Goal: Task Accomplishment & Management: Use online tool/utility

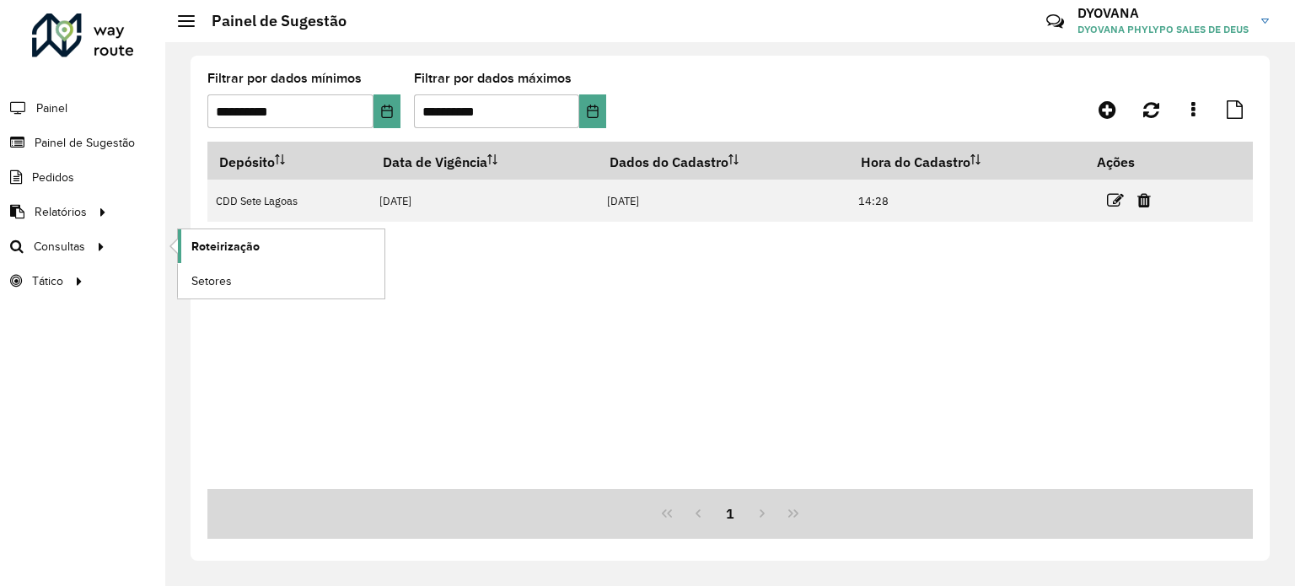
click at [215, 241] on font "Roteirização" at bounding box center [225, 245] width 68 height 13
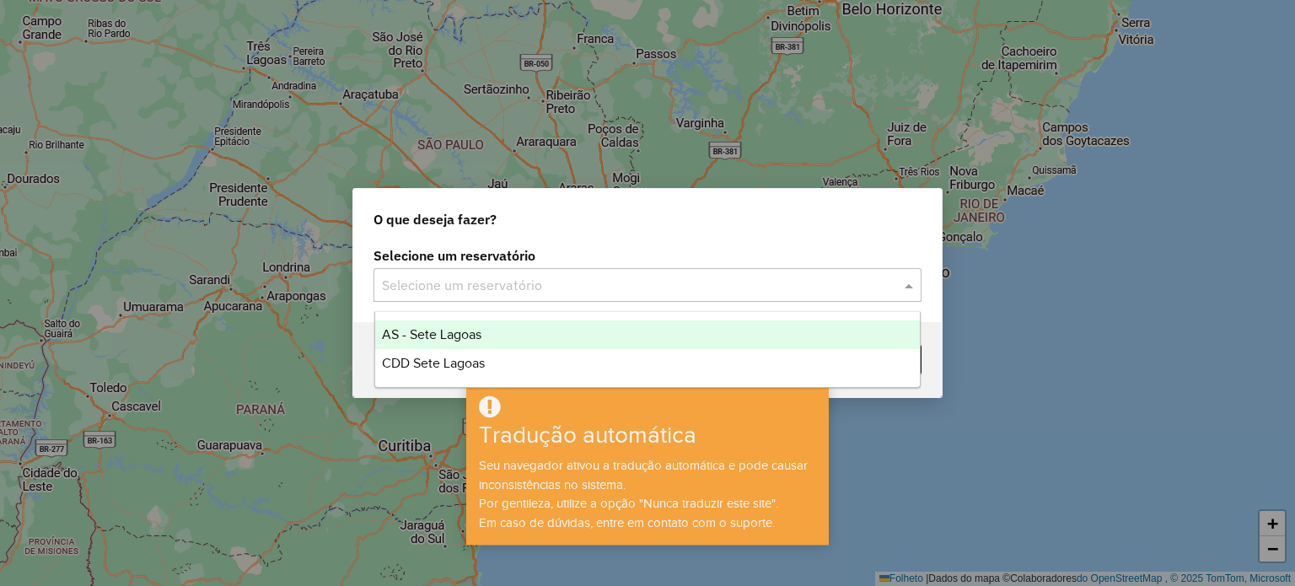
click at [486, 282] on input "text" at bounding box center [630, 286] width 497 height 20
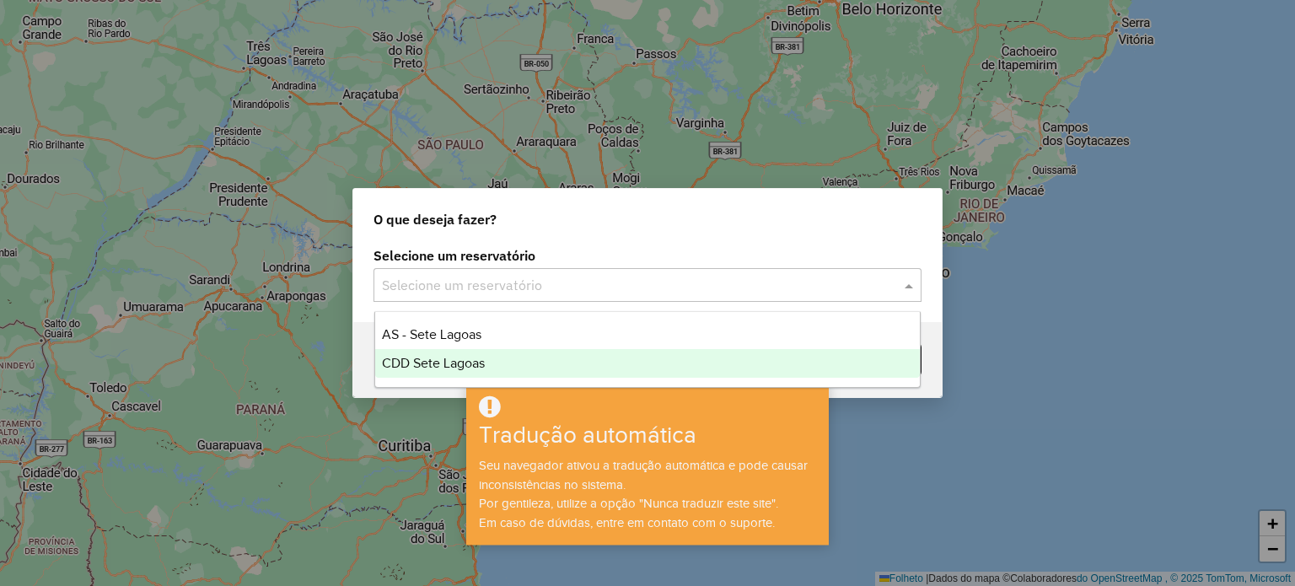
click at [490, 362] on div "CDD Sete Lagoas" at bounding box center [647, 363] width 545 height 29
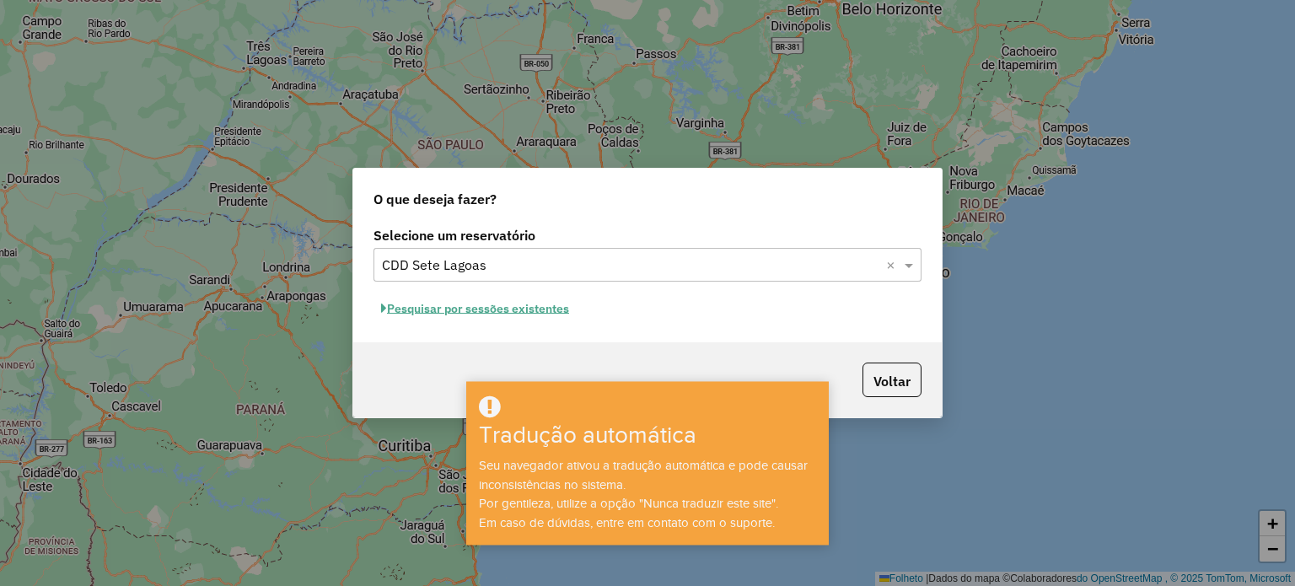
click at [529, 303] on font "Pesquisar por sessões existentes" at bounding box center [478, 308] width 182 height 15
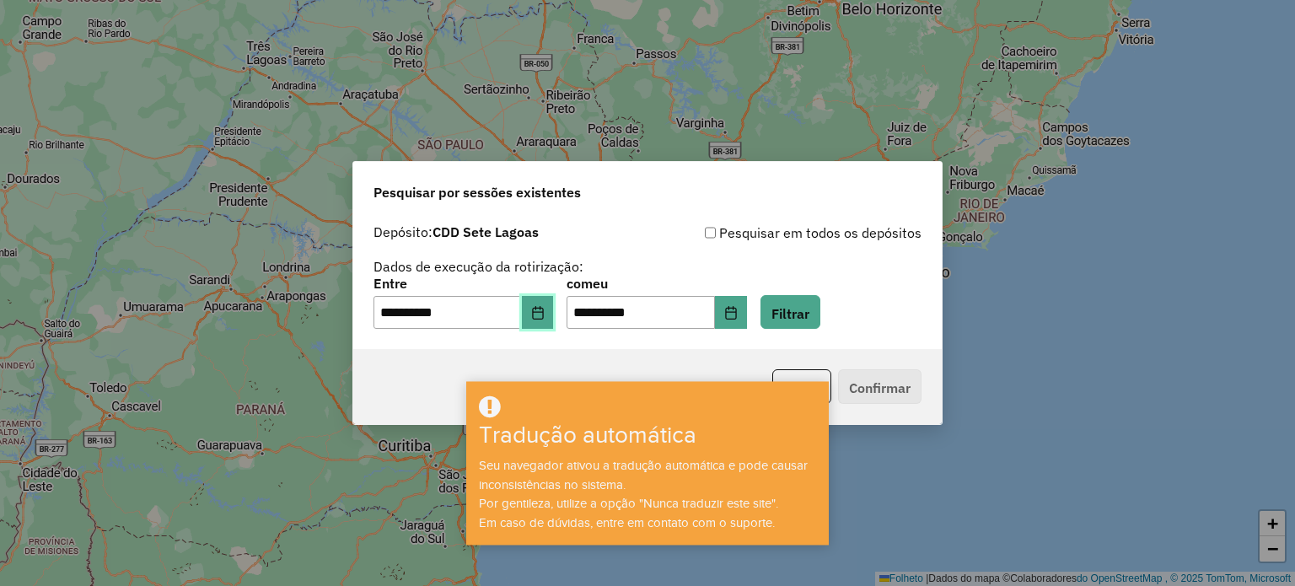
click at [543, 319] on icon "Escolha a data" at bounding box center [537, 312] width 11 height 13
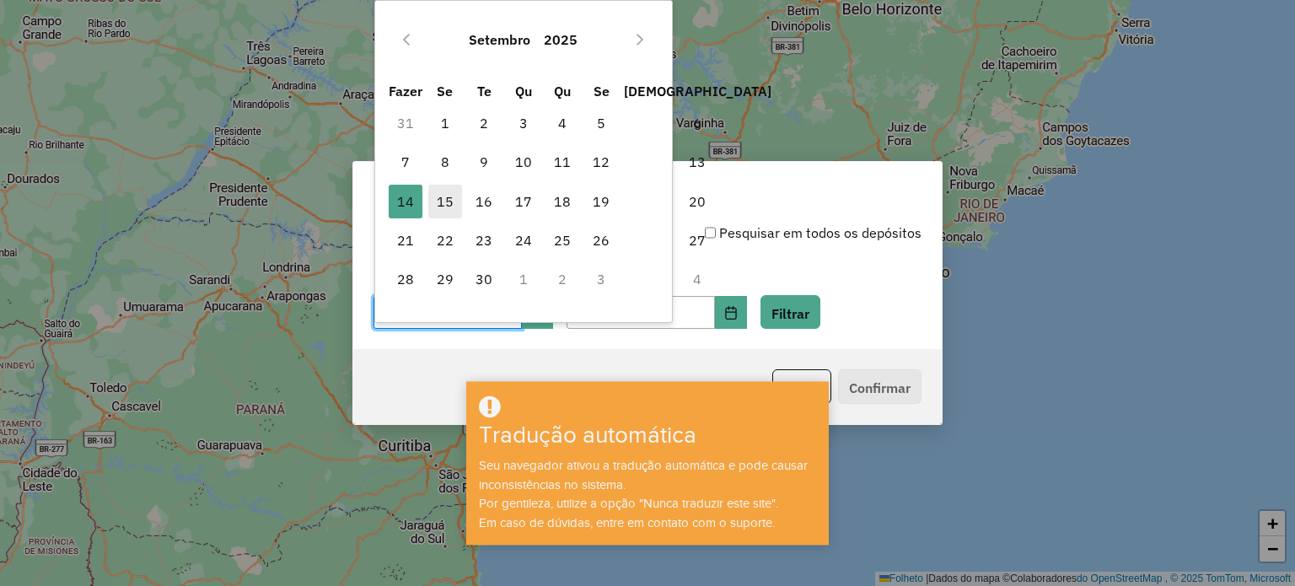
click at [443, 193] on font "15" at bounding box center [445, 201] width 17 height 17
type input "**********"
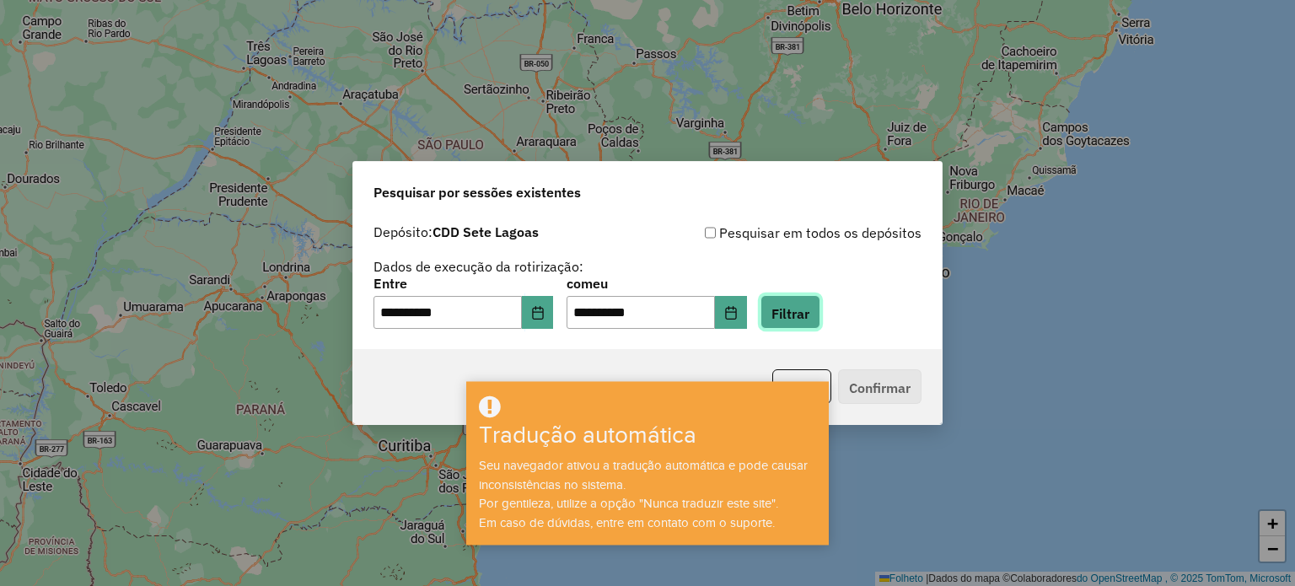
click at [809, 316] on font "Filtrar" at bounding box center [790, 312] width 38 height 17
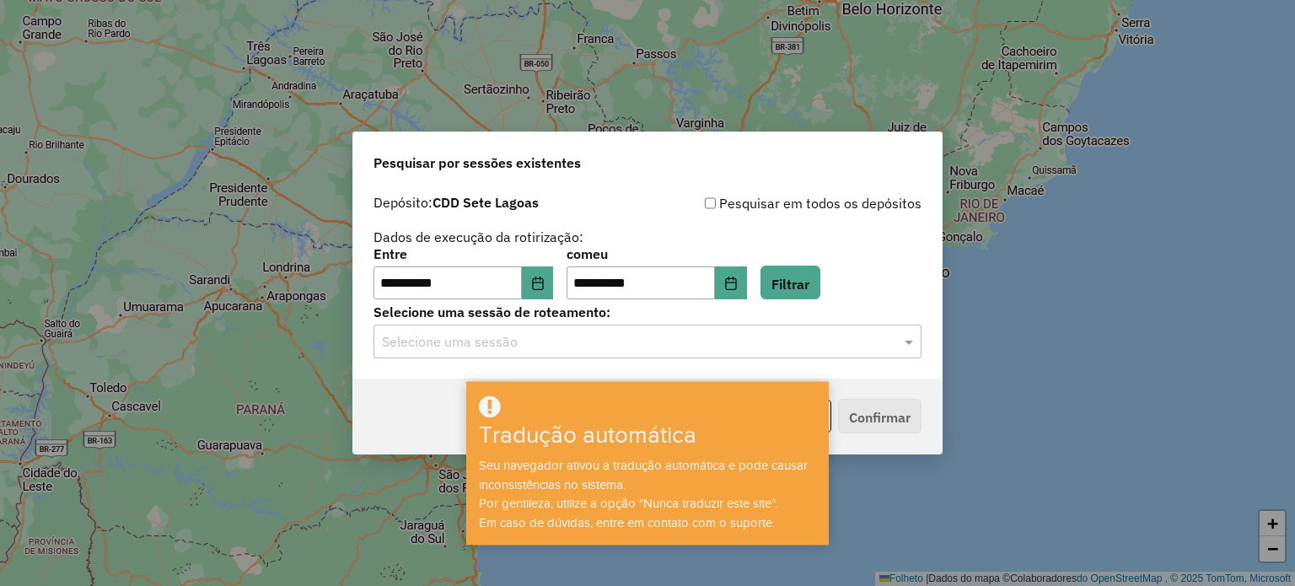
click at [584, 334] on input "text" at bounding box center [630, 342] width 497 height 20
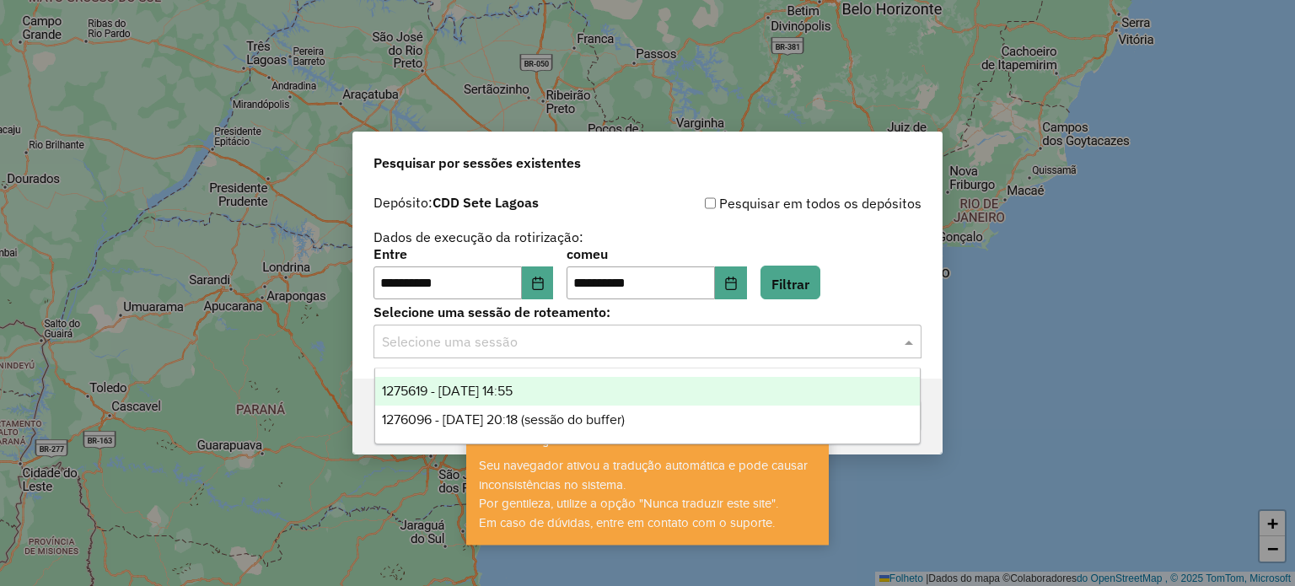
click at [512, 390] on font "1275619 - 15/09/2025 14:55" at bounding box center [447, 390] width 131 height 14
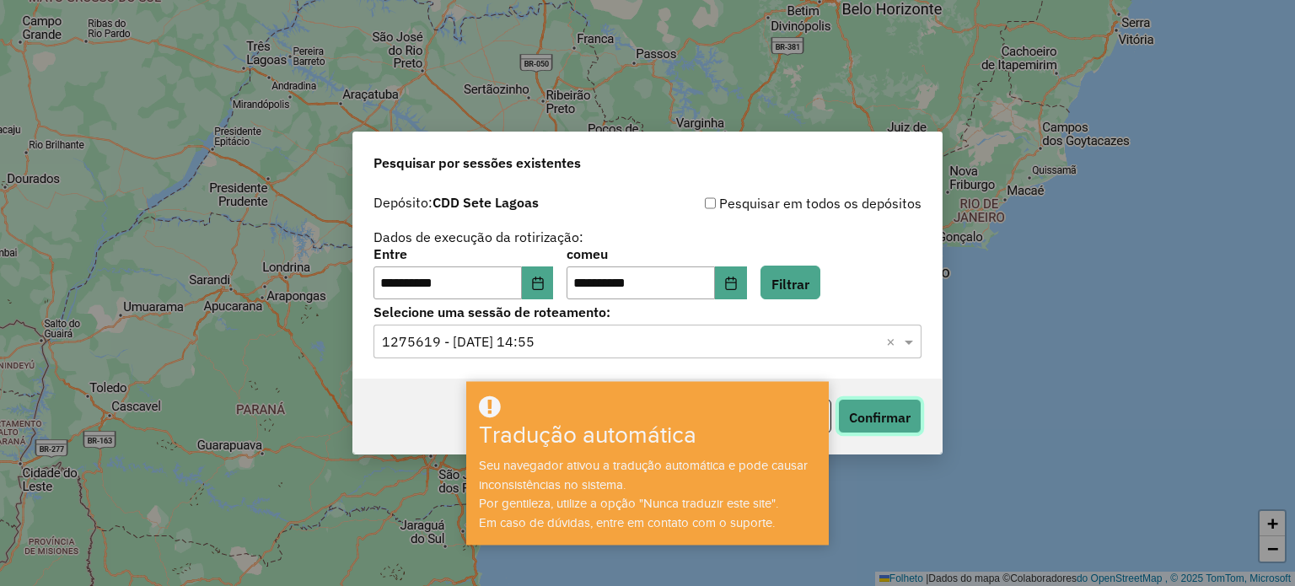
click at [896, 417] on font "Confirmar" at bounding box center [880, 417] width 62 height 17
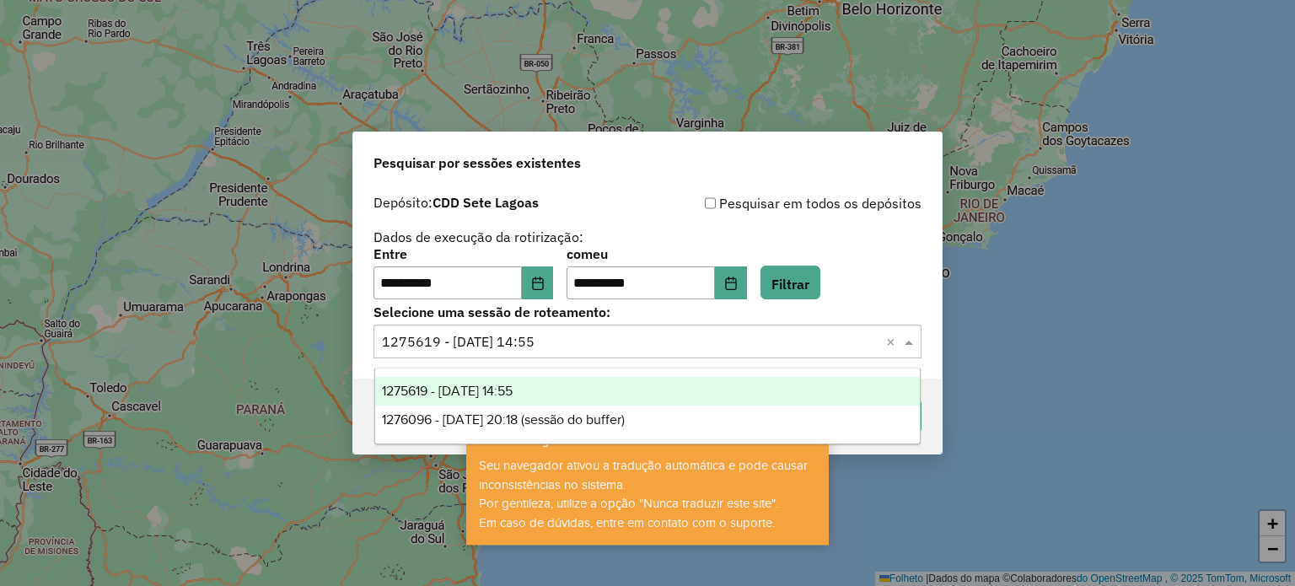
click at [606, 340] on input "text" at bounding box center [630, 342] width 497 height 20
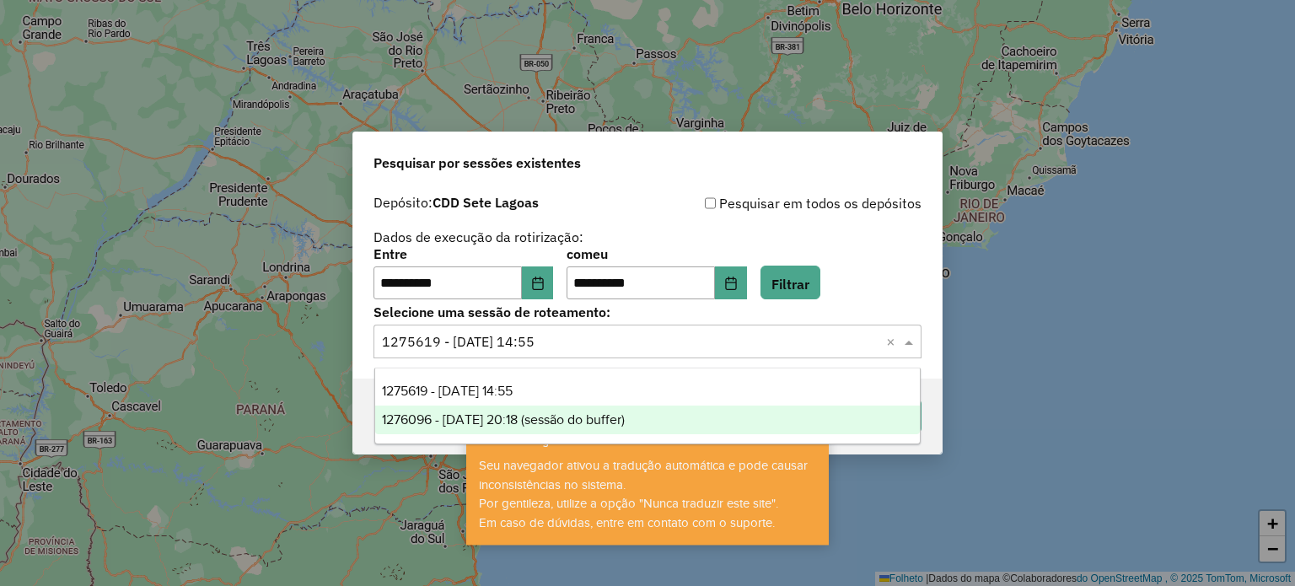
click at [514, 417] on font "1276096 - 15/09/2025 20:18 (sessão do buffer)" at bounding box center [503, 419] width 243 height 14
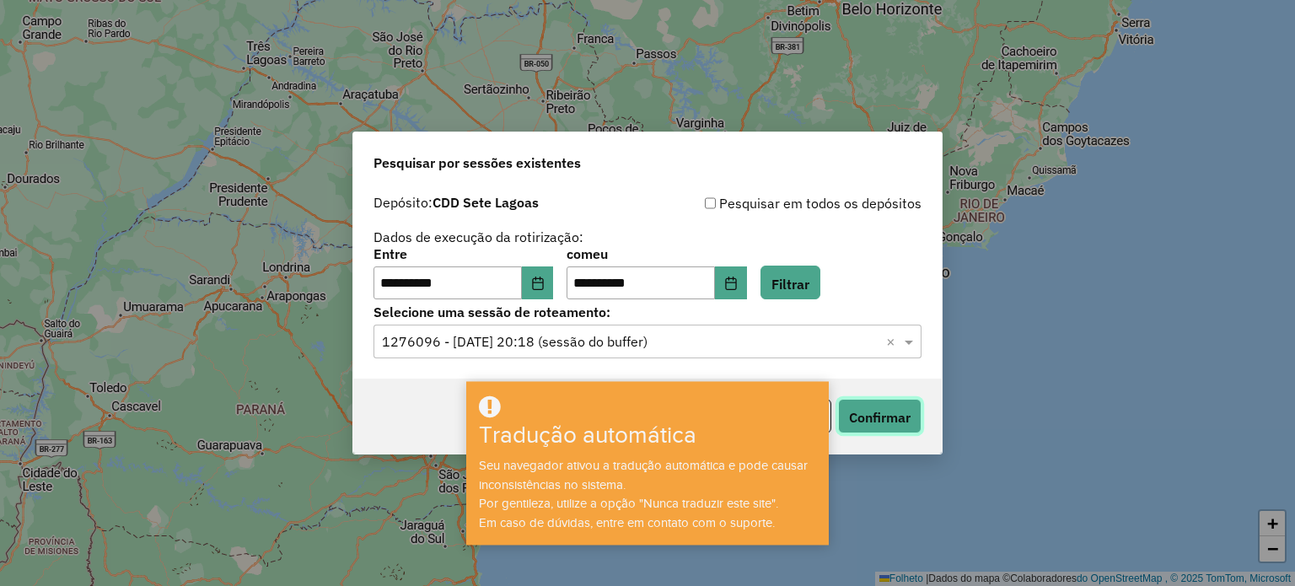
click at [898, 414] on font "Confirmar" at bounding box center [880, 417] width 62 height 17
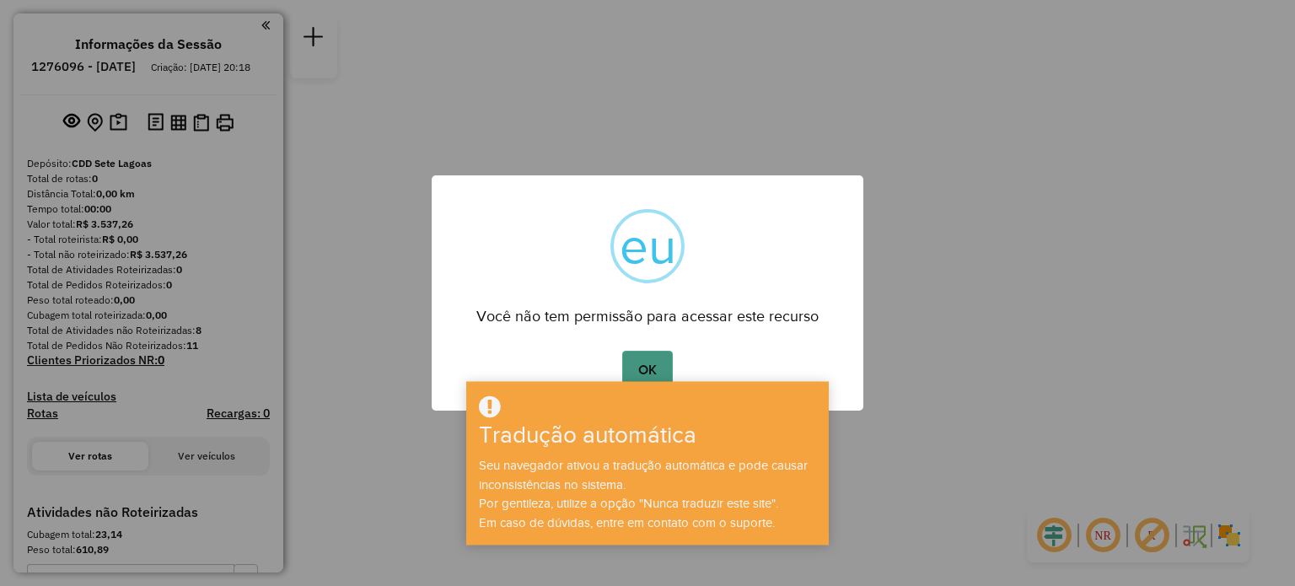
click at [644, 360] on button "OK" at bounding box center [647, 370] width 50 height 39
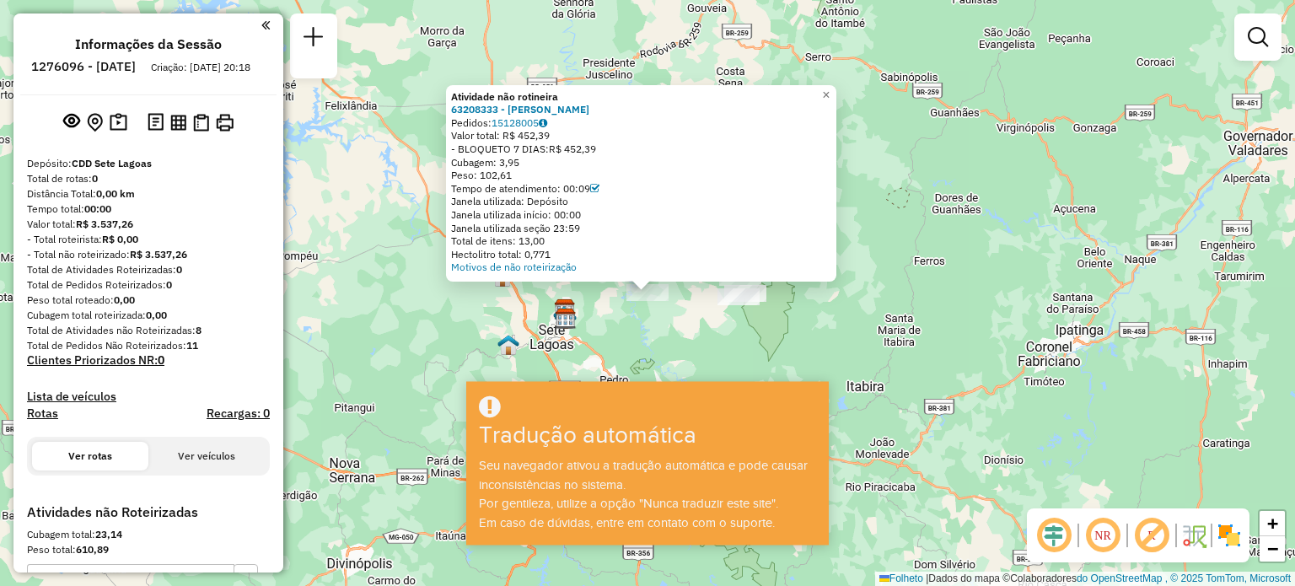
click at [895, 233] on div "Atividade não rotineira 63208333 - LOURDES FÁTIMA DE SOUZA LOPES Pedidos: 15128…" at bounding box center [647, 293] width 1295 height 586
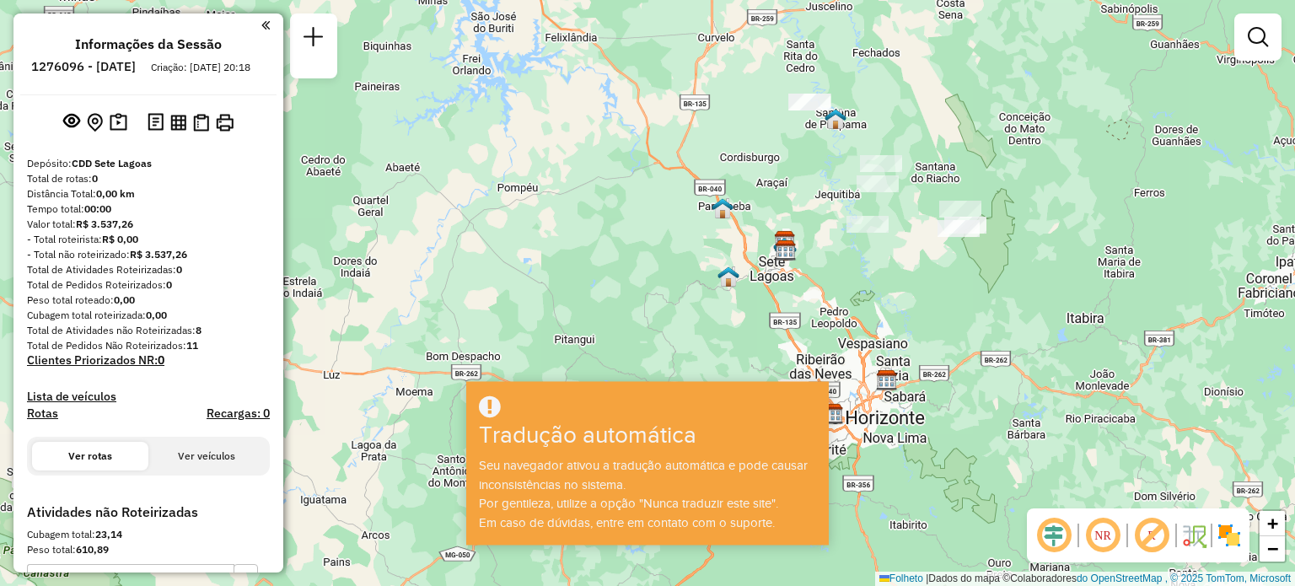
drag, startPoint x: 856, startPoint y: 223, endPoint x: 1094, endPoint y: 135, distance: 253.6
click at [1094, 135] on div "Janela de atendimento Grau de atendimento Capacidade Transportadoras Veículos C…" at bounding box center [647, 293] width 1295 height 586
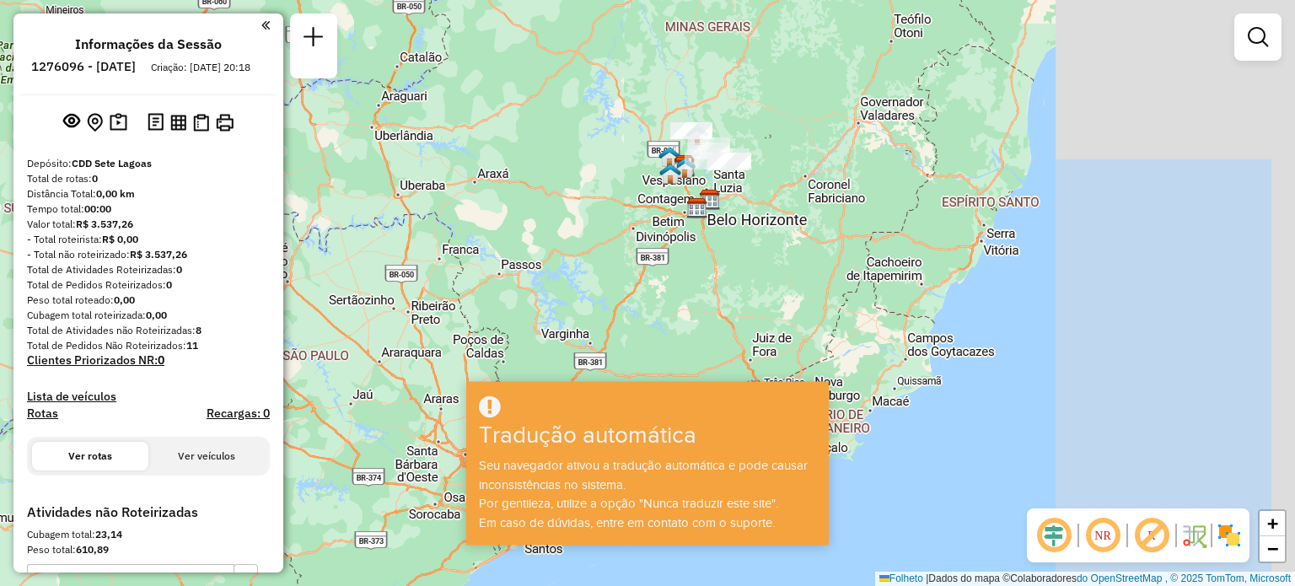
drag, startPoint x: 986, startPoint y: 127, endPoint x: 640, endPoint y: 134, distance: 346.4
click at [640, 134] on div "Janela de atendimento Grau de atendimento Capacidade Transportadoras Veículos C…" at bounding box center [647, 293] width 1295 height 586
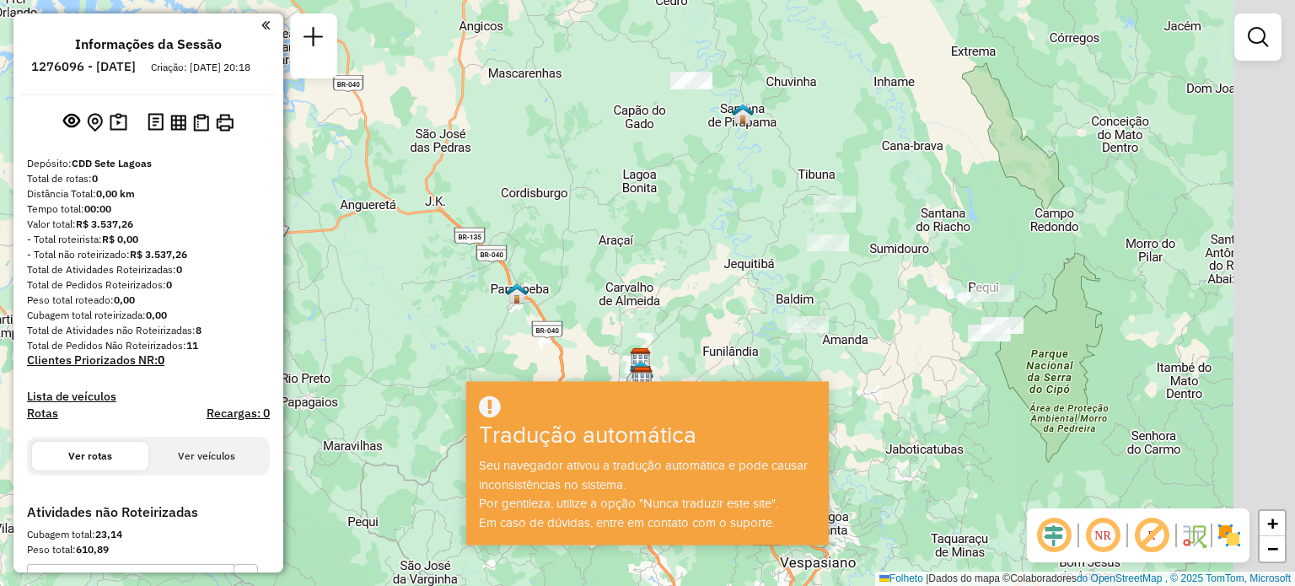
drag, startPoint x: 889, startPoint y: 212, endPoint x: 573, endPoint y: 207, distance: 316.1
click at [573, 207] on div "Janela de atendimento Grau de atendimento Capacidade Transportadoras Veículos C…" at bounding box center [647, 293] width 1295 height 586
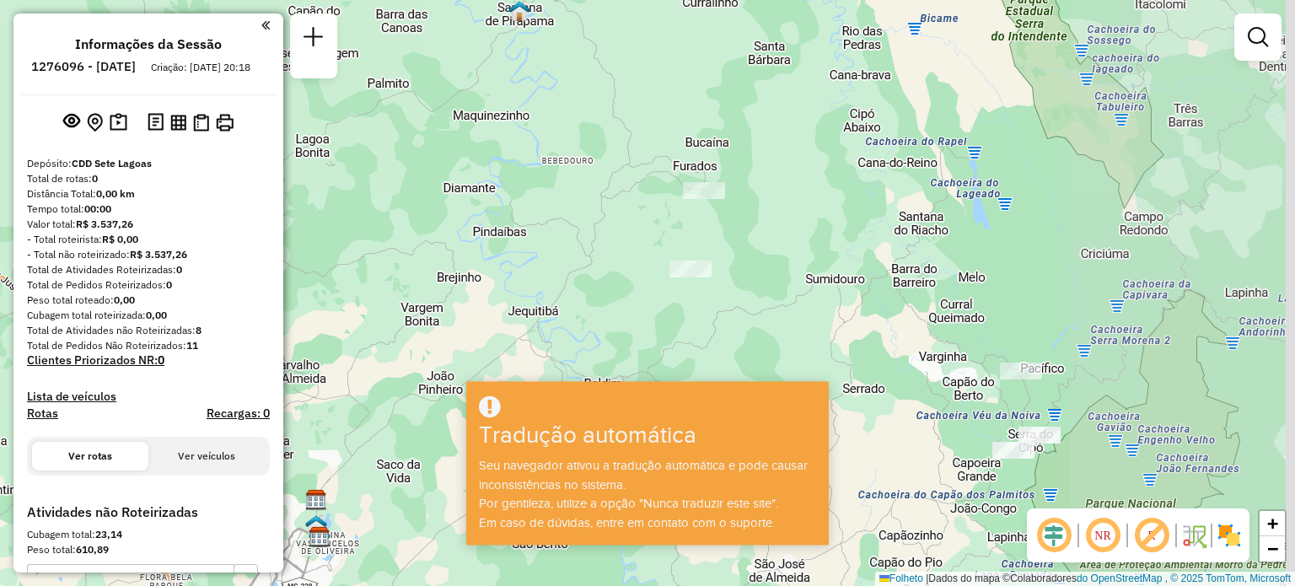
drag, startPoint x: 807, startPoint y: 344, endPoint x: 495, endPoint y: 336, distance: 312.8
click at [495, 336] on div "Janela de atendimento Grau de atendimento Capacidade Transportadoras Veículos C…" at bounding box center [647, 293] width 1295 height 586
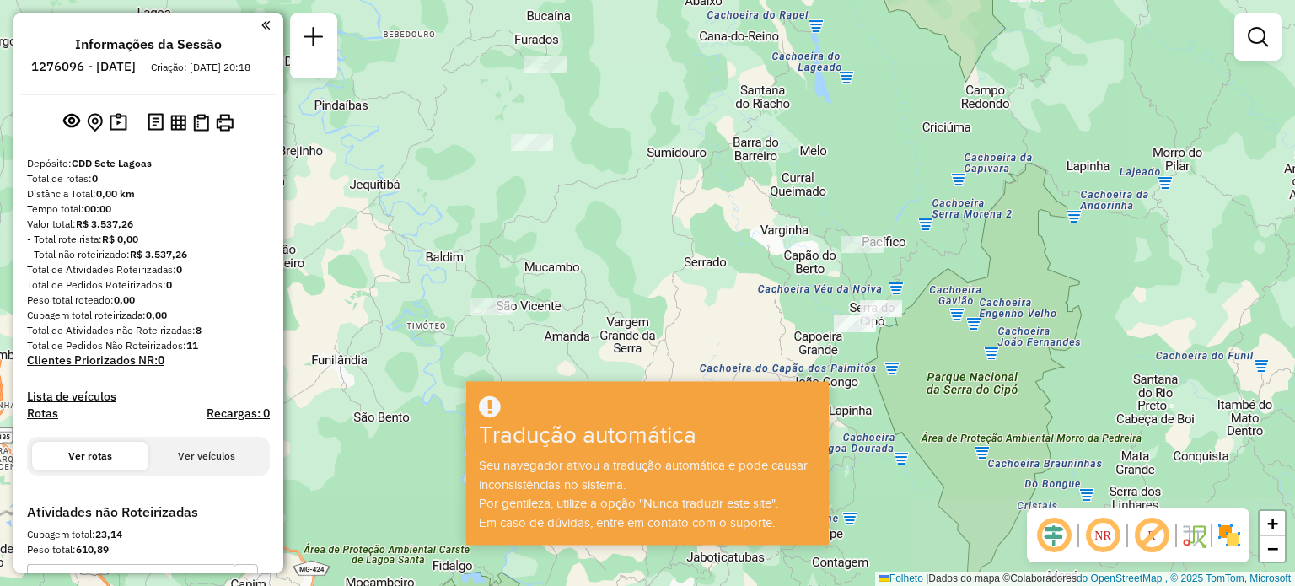
drag, startPoint x: 543, startPoint y: 249, endPoint x: 384, endPoint y: 121, distance: 204.3
click at [384, 121] on div "Janela de atendimento Grau de atendimento Capacidade Transportadoras Veículos C…" at bounding box center [647, 293] width 1295 height 586
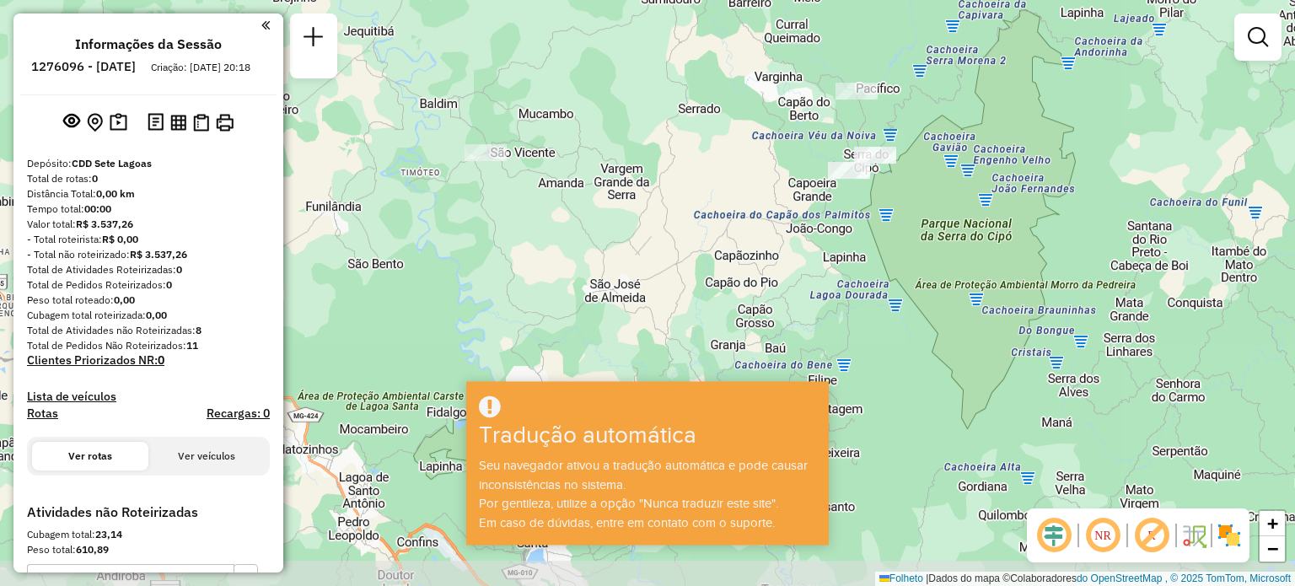
drag, startPoint x: 384, startPoint y: 121, endPoint x: 375, endPoint y: -31, distance: 152.0
click at [375, 0] on html "**********" at bounding box center [647, 293] width 1295 height 586
